Goal: Task Accomplishment & Management: Complete application form

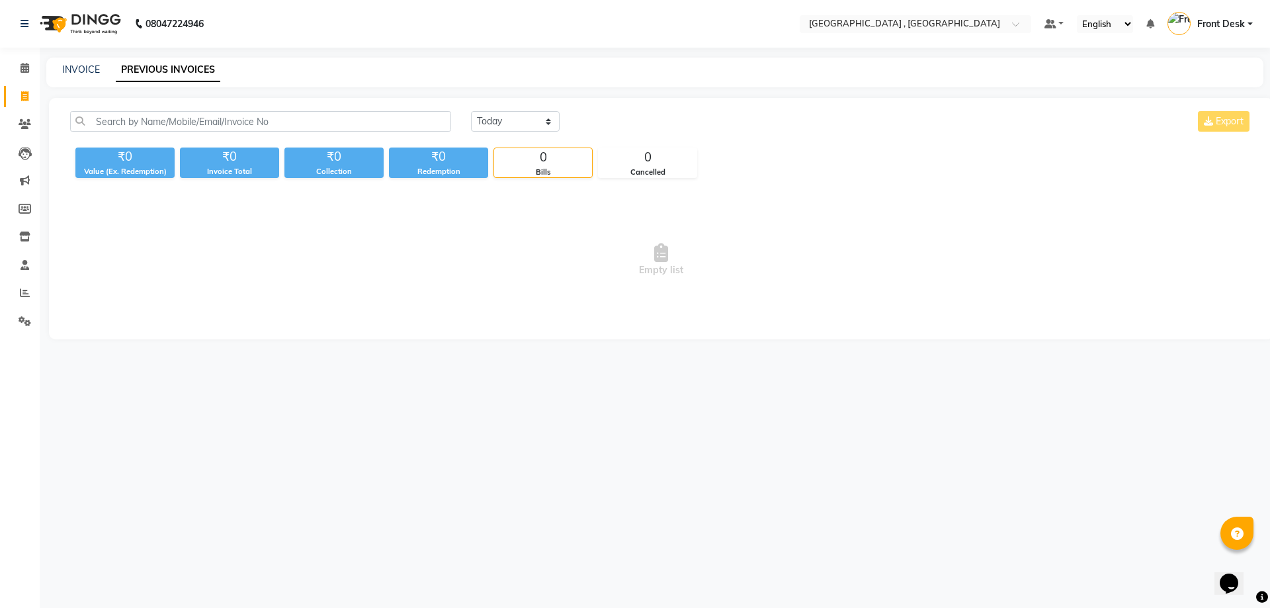
click at [80, 80] on div "INVOICE PREVIOUS INVOICES" at bounding box center [654, 73] width 1217 height 30
click at [89, 65] on link "INVOICE" at bounding box center [81, 69] width 38 height 12
select select "service"
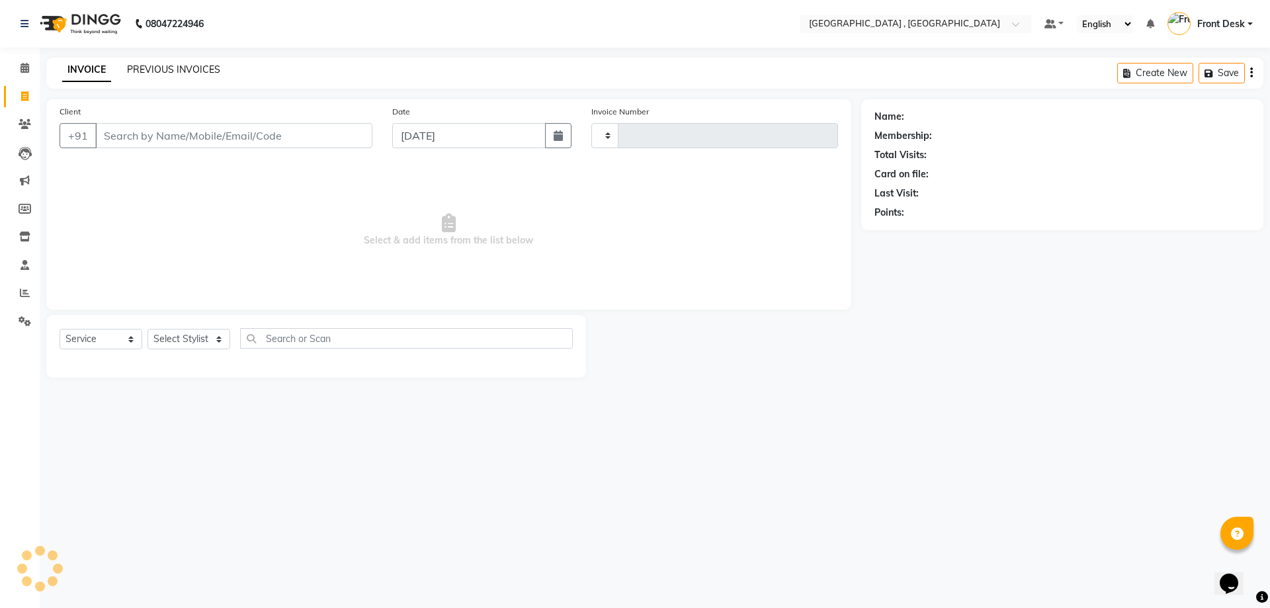
click at [194, 71] on link "PREVIOUS INVOICES" at bounding box center [173, 69] width 93 height 12
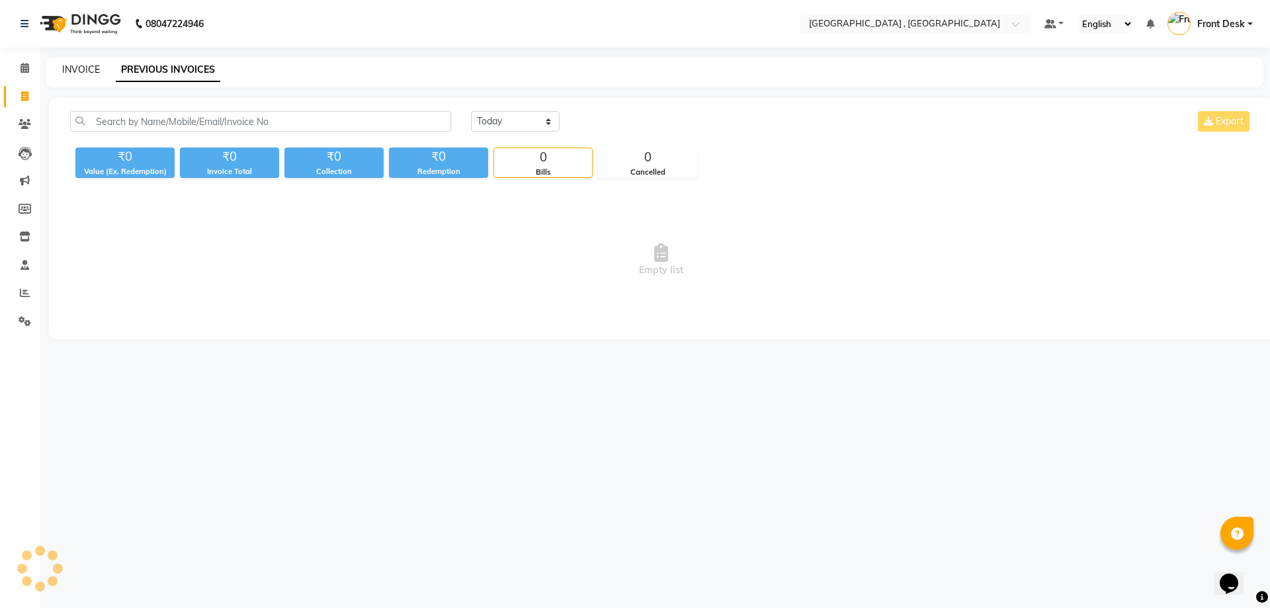
click at [67, 65] on link "INVOICE" at bounding box center [81, 69] width 38 height 12
select select "service"
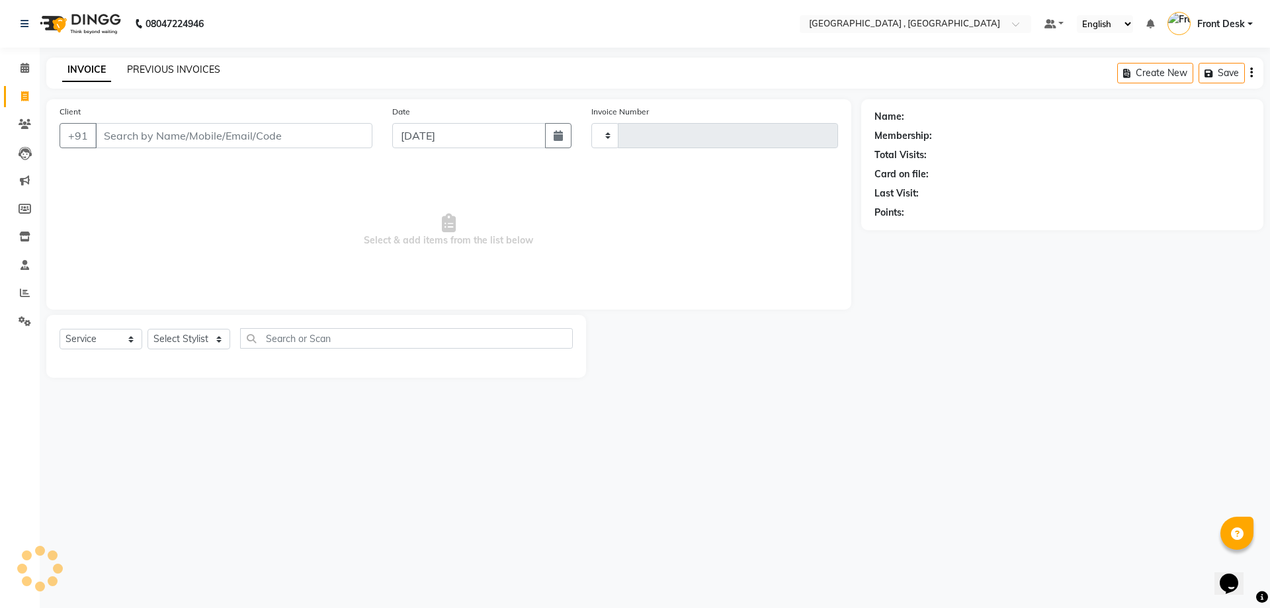
type input "1866"
select select "5111"
click at [154, 68] on link "PREVIOUS INVOICES" at bounding box center [173, 69] width 93 height 12
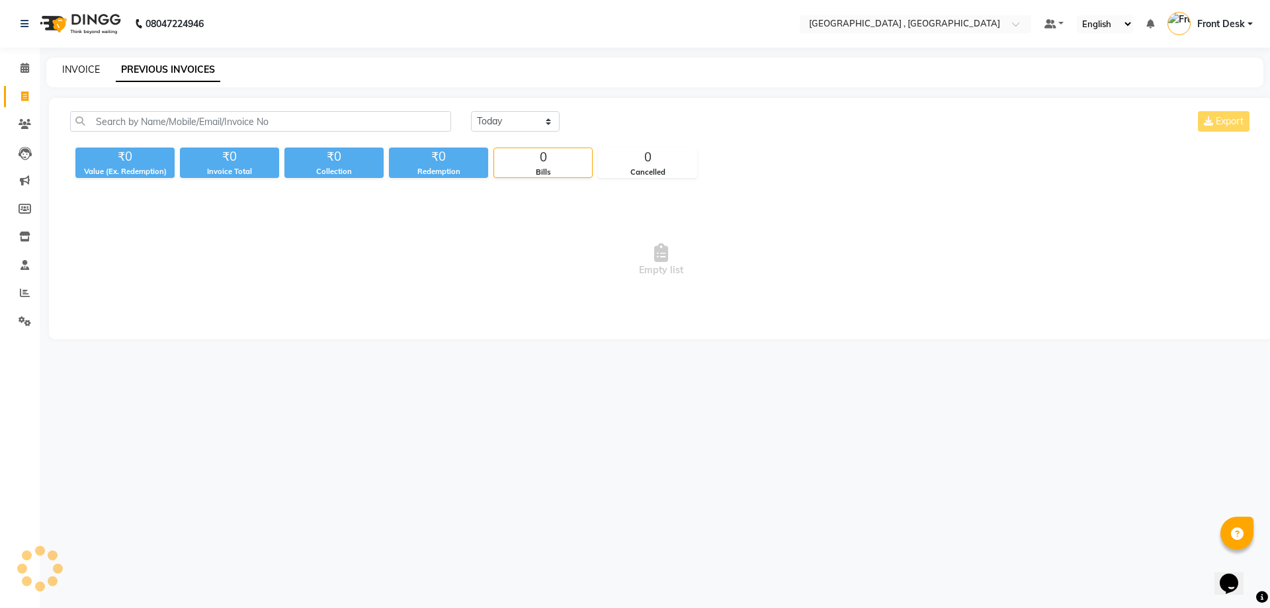
click at [67, 63] on div "INVOICE" at bounding box center [81, 70] width 38 height 14
click at [90, 65] on link "INVOICE" at bounding box center [81, 69] width 38 height 12
select select "service"
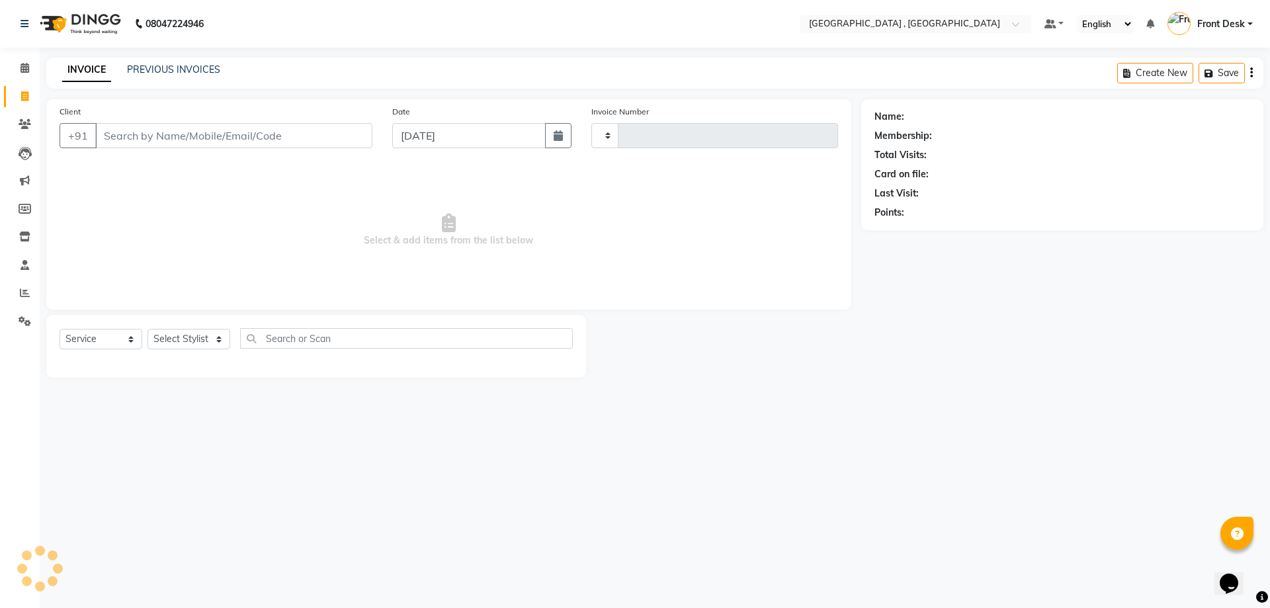
type input "1866"
select select "5111"
click at [139, 69] on link "PREVIOUS INVOICES" at bounding box center [173, 69] width 93 height 12
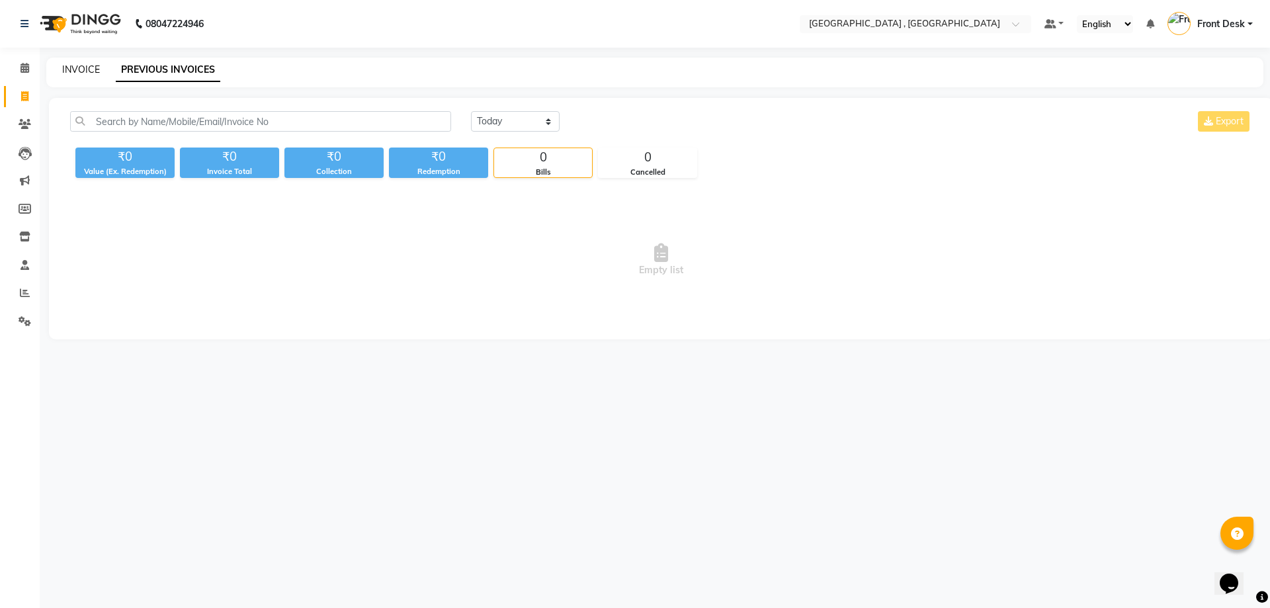
click at [64, 69] on link "INVOICE" at bounding box center [81, 69] width 38 height 12
select select "5111"
select select "service"
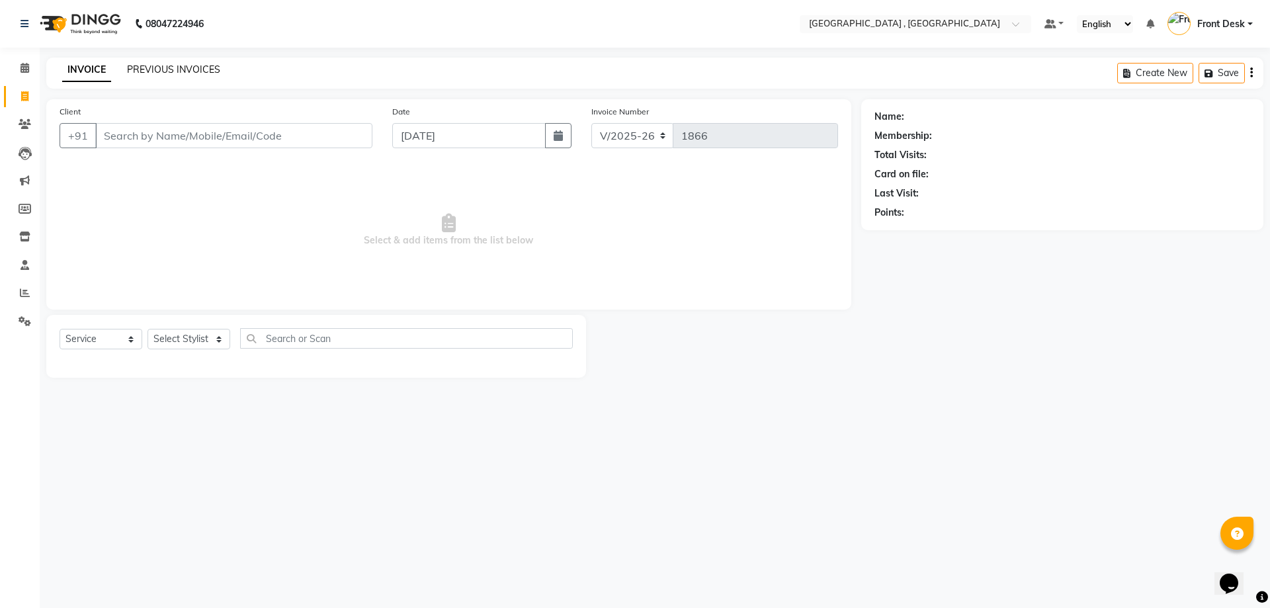
click at [175, 68] on link "PREVIOUS INVOICES" at bounding box center [173, 69] width 93 height 12
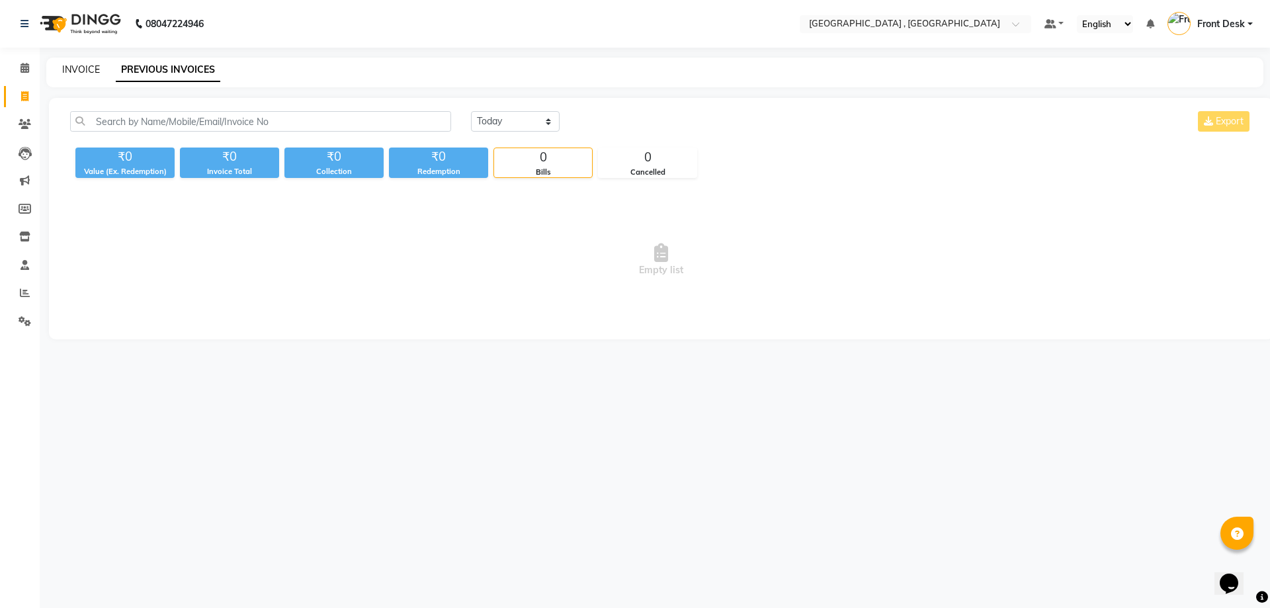
click at [81, 64] on link "INVOICE" at bounding box center [81, 69] width 38 height 12
select select "service"
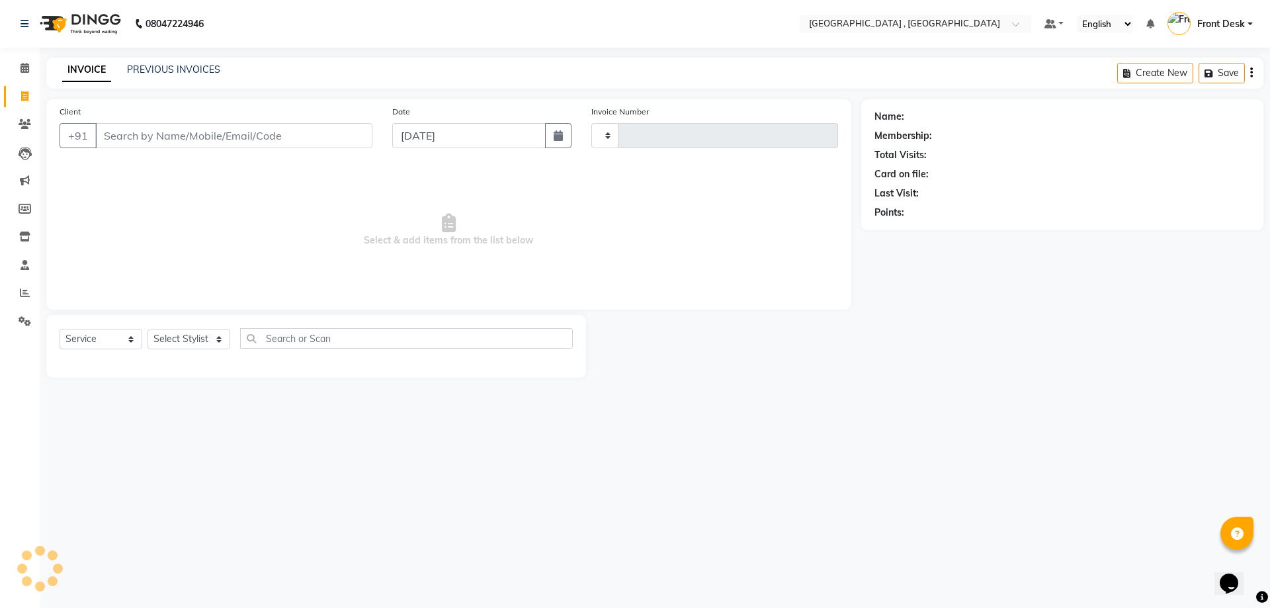
type input "1866"
select select "5111"
click at [136, 75] on link "PREVIOUS INVOICES" at bounding box center [173, 69] width 93 height 12
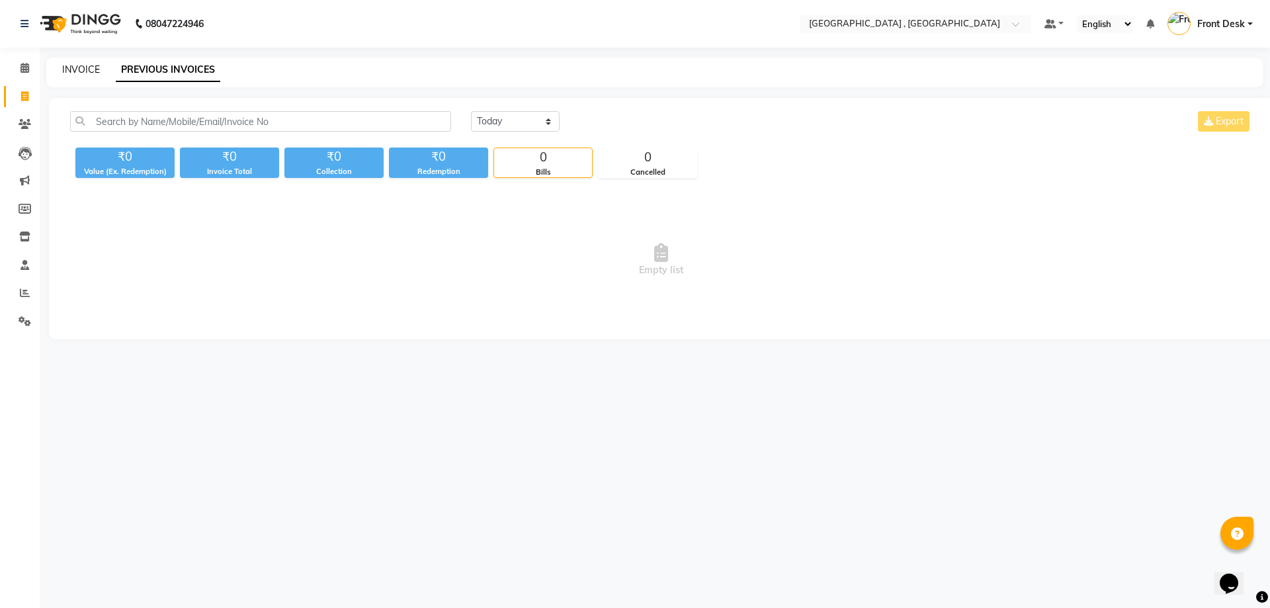
click at [82, 69] on link "INVOICE" at bounding box center [81, 69] width 38 height 12
select select "service"
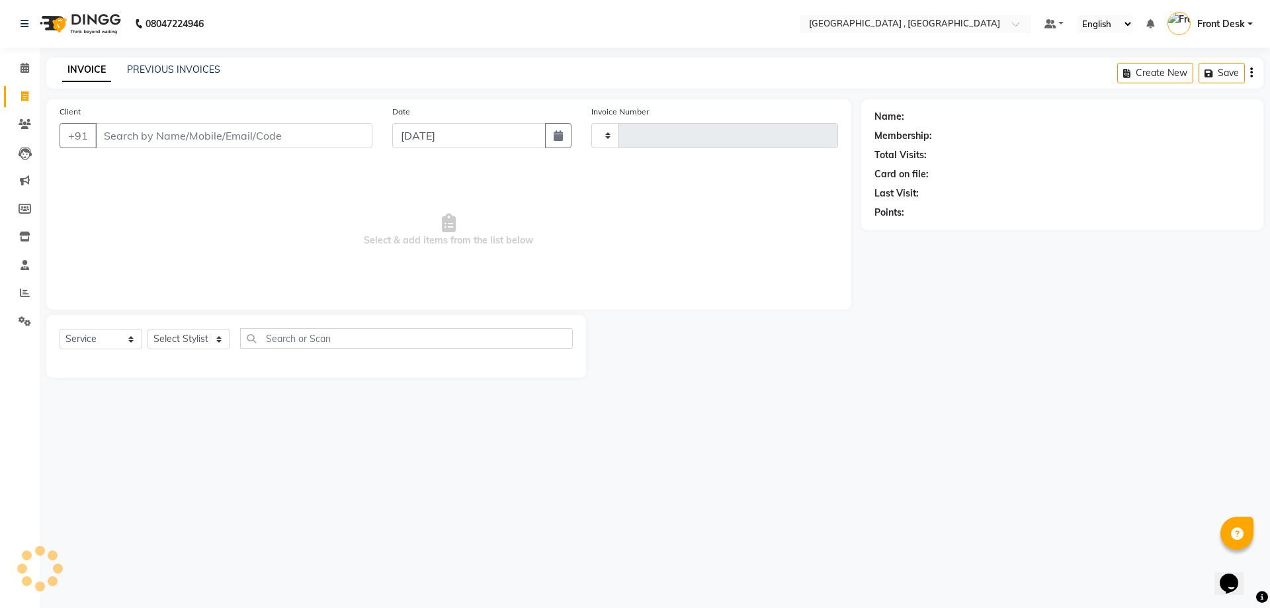
type input "1866"
select select "5111"
click at [130, 73] on link "PREVIOUS INVOICES" at bounding box center [173, 69] width 93 height 12
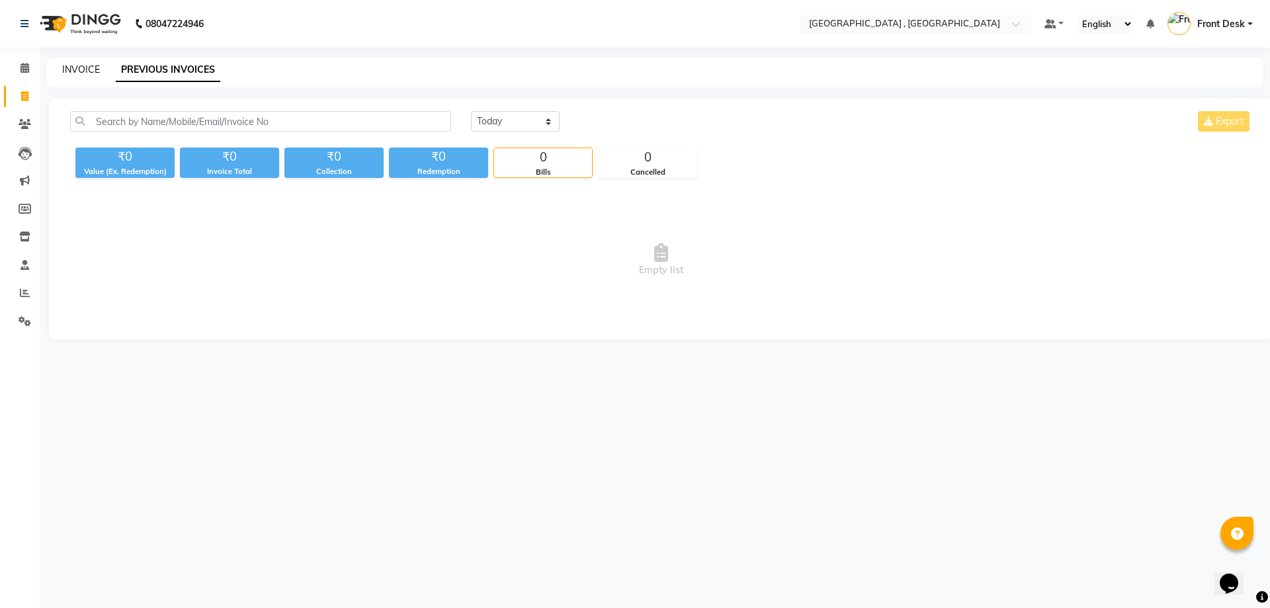
click at [84, 64] on link "INVOICE" at bounding box center [81, 69] width 38 height 12
select select "service"
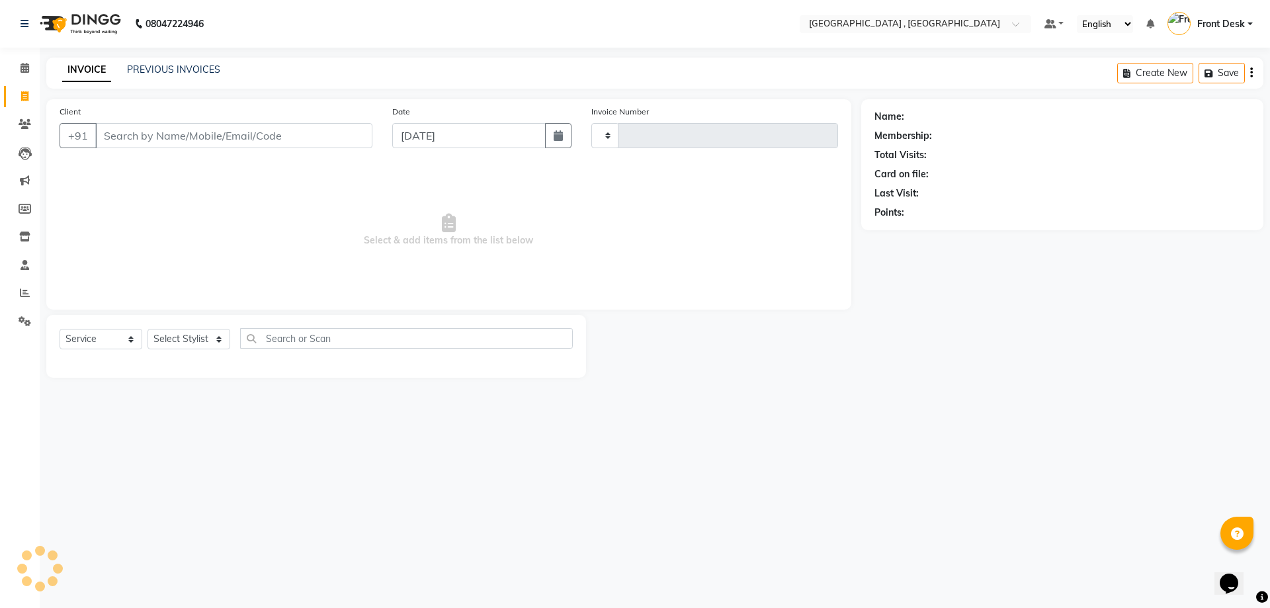
type input "1866"
select select "5111"
click at [156, 62] on div "INVOICE PREVIOUS INVOICES Create New Save" at bounding box center [654, 73] width 1217 height 31
click at [159, 68] on link "PREVIOUS INVOICES" at bounding box center [173, 69] width 93 height 12
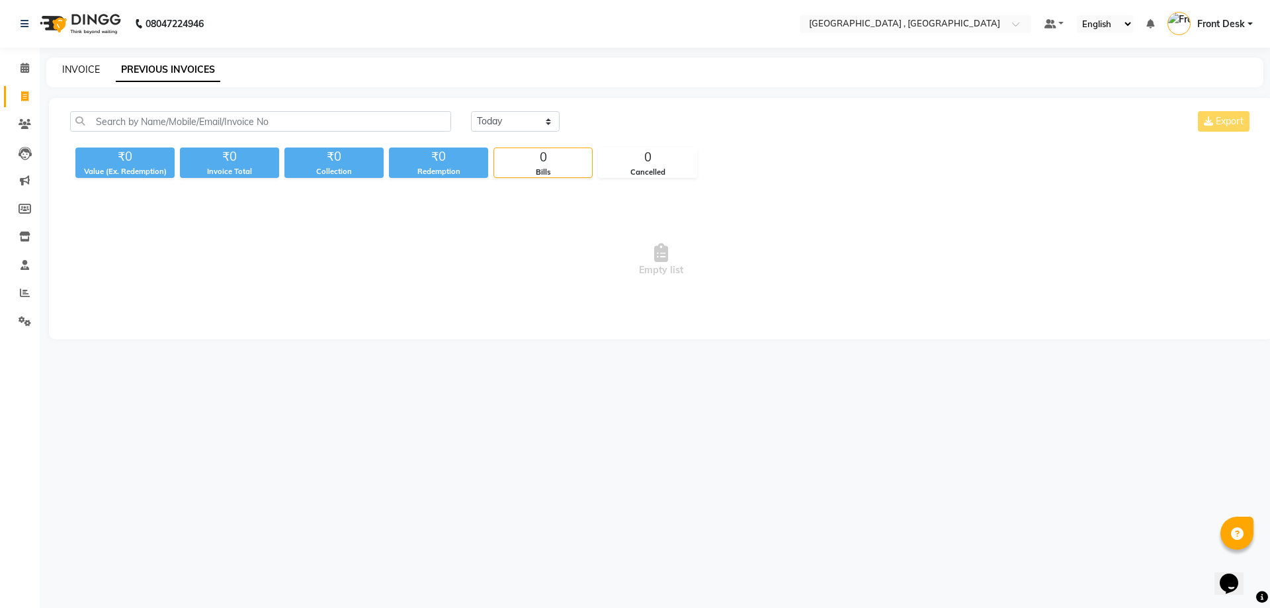
click at [92, 67] on link "INVOICE" at bounding box center [81, 69] width 38 height 12
select select "service"
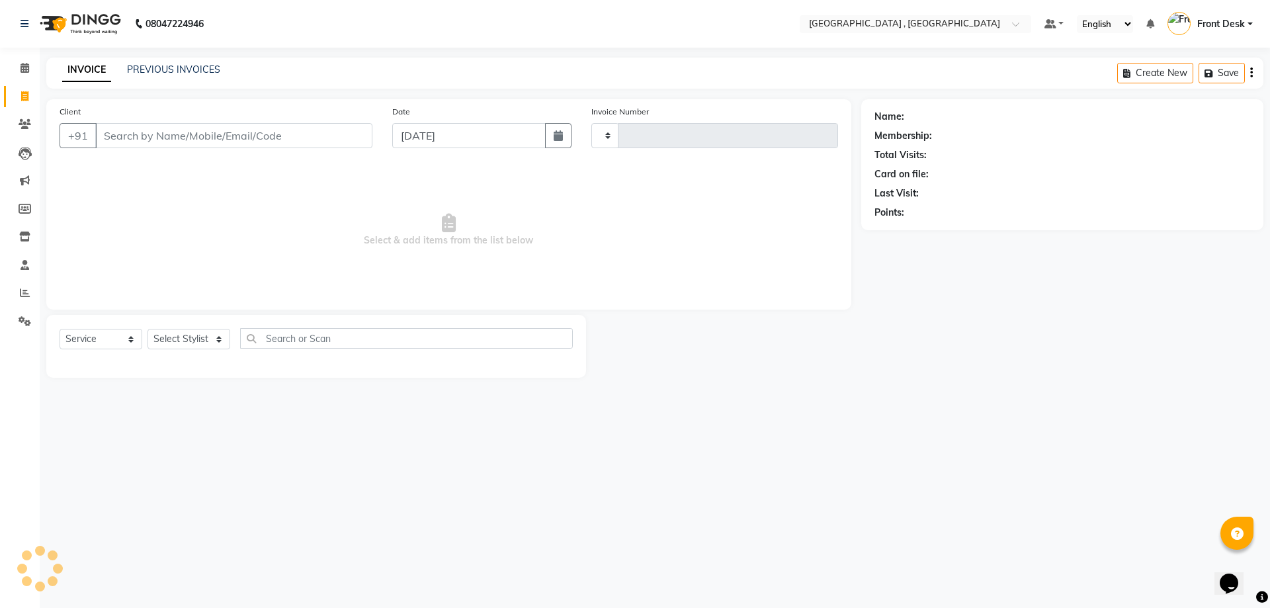
type input "1866"
select select "5111"
